Goal: Check status: Check status

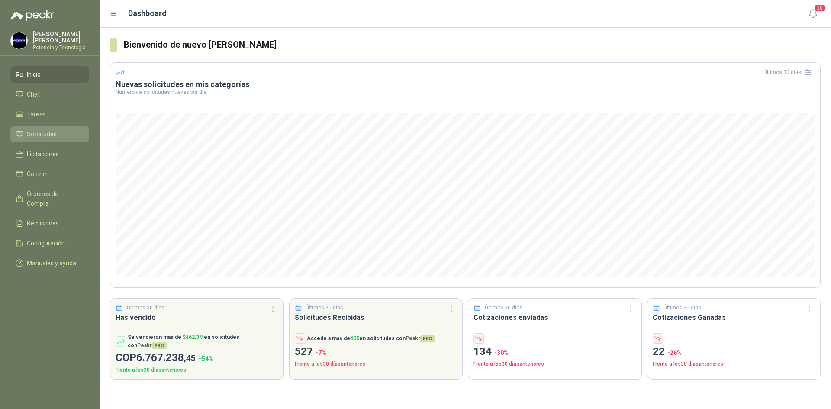
click at [54, 132] on span "Solicitudes" at bounding box center [42, 134] width 30 height 10
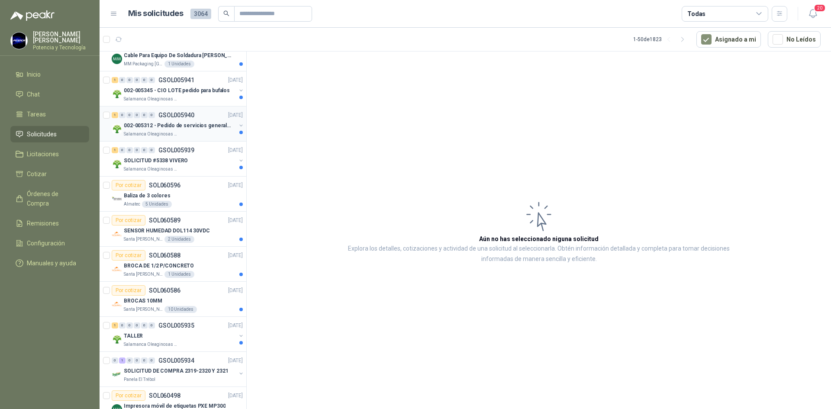
scroll to position [130, 0]
click at [146, 224] on div "Por cotizar SOL060589" at bounding box center [146, 220] width 69 height 10
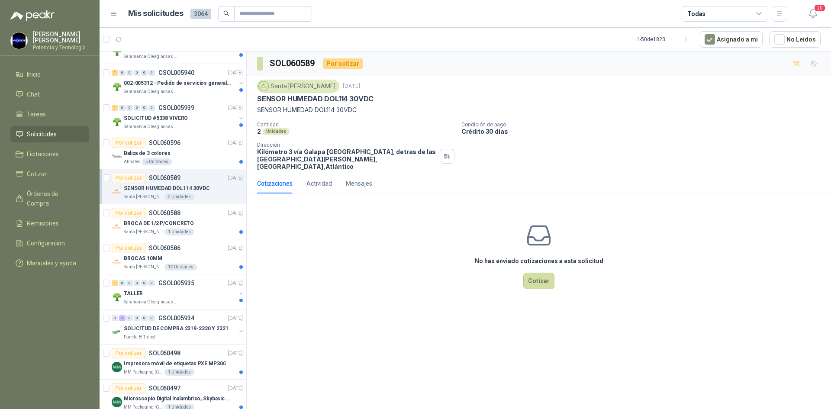
scroll to position [173, 0]
click at [145, 223] on p "BROCA DE 1/2 P/CONCRETO" at bounding box center [159, 222] width 70 height 8
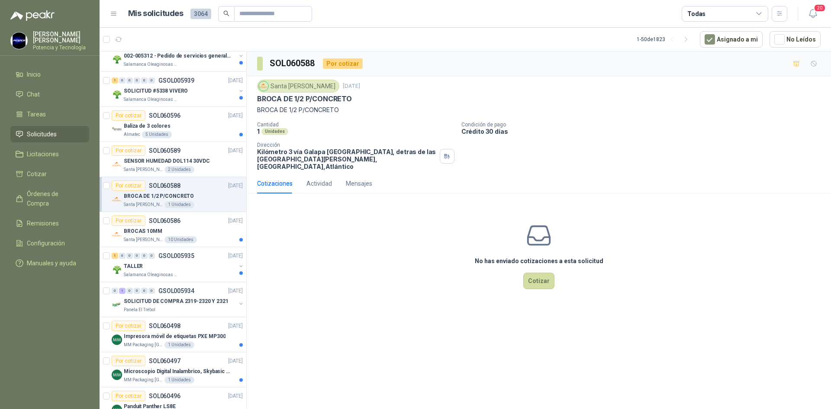
scroll to position [216, 0]
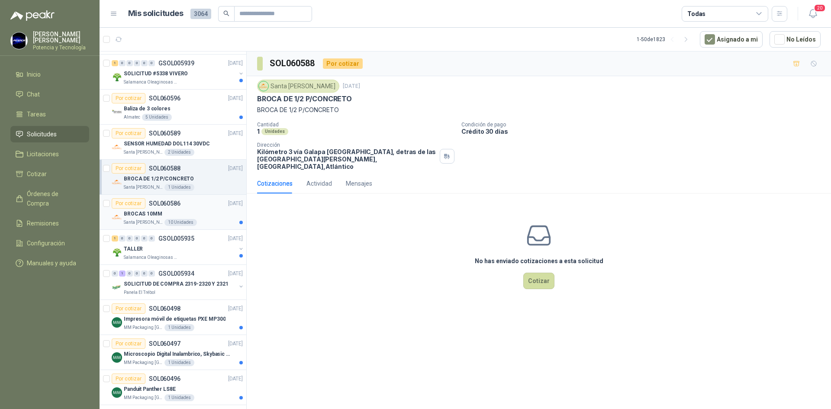
click at [146, 216] on p "BROCAS 10MM" at bounding box center [143, 214] width 39 height 8
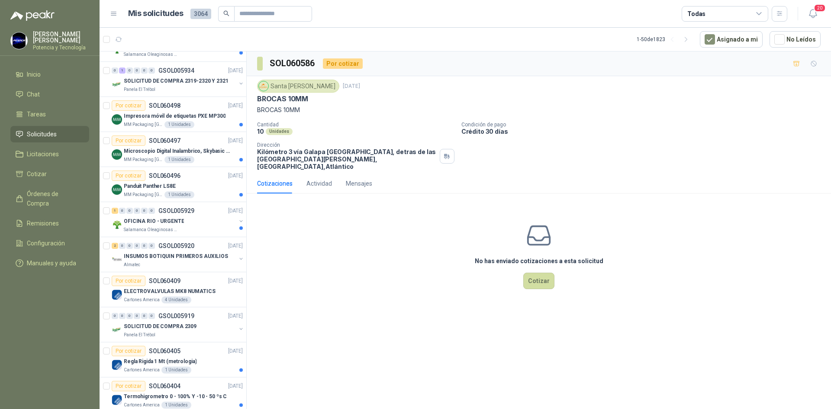
scroll to position [476, 0]
